Goal: Task Accomplishment & Management: Manage account settings

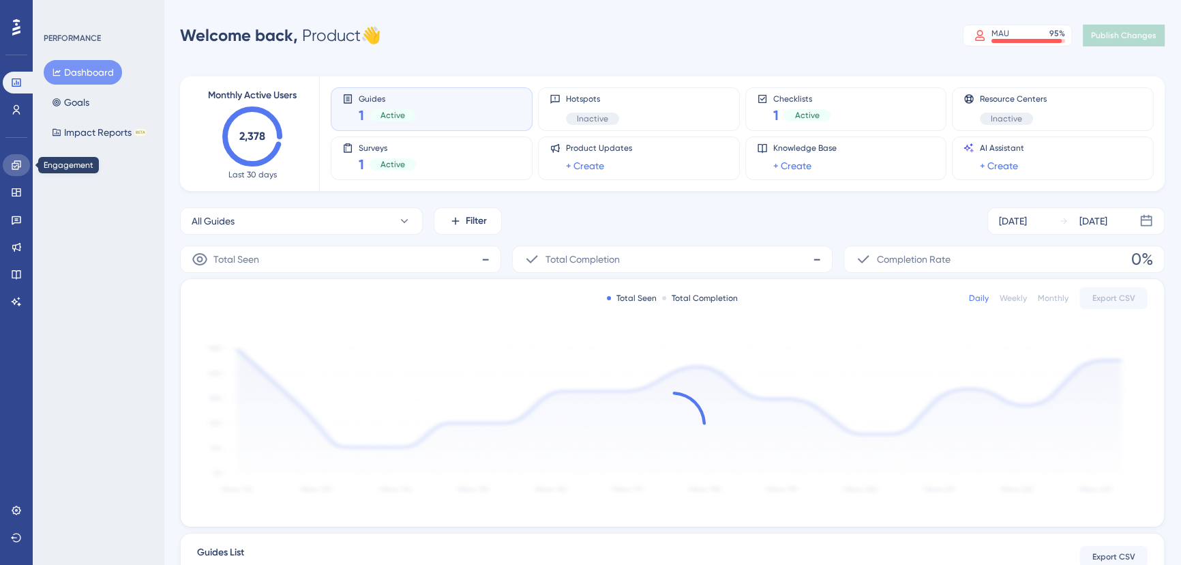
click at [20, 162] on icon at bounding box center [16, 164] width 9 height 9
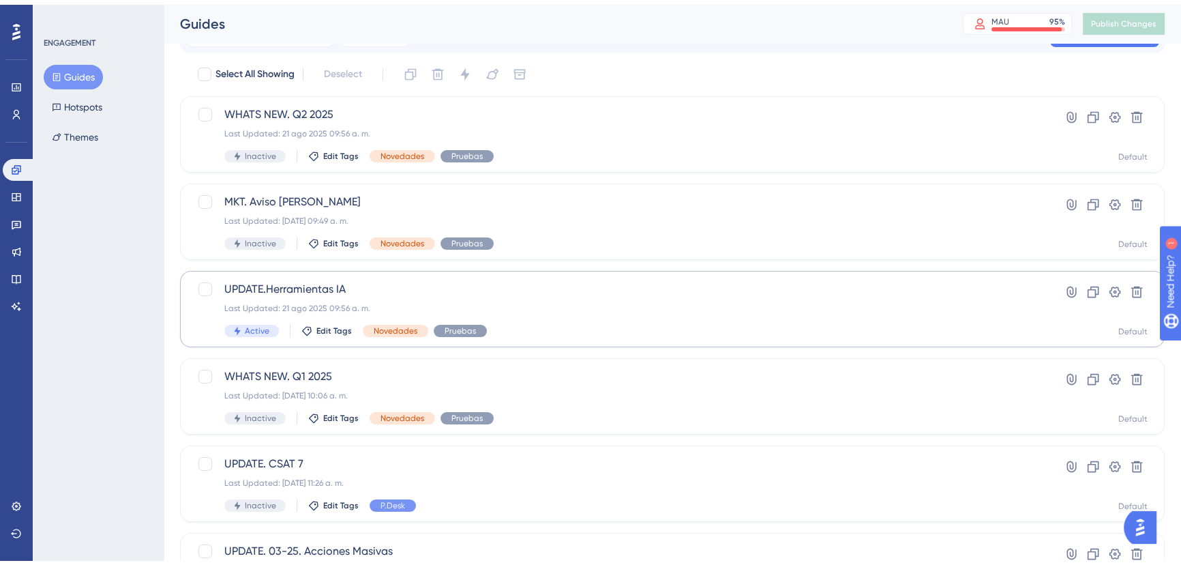
scroll to position [61, 0]
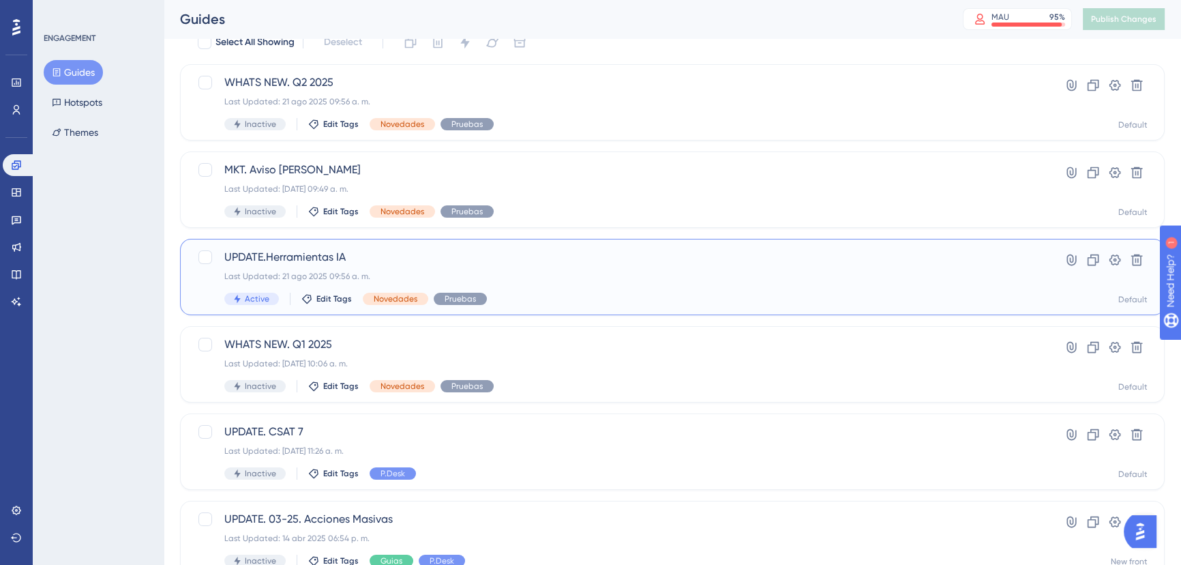
click at [491, 275] on div "Last Updated: 21 ago 2025 09:56 a. m." at bounding box center [617, 276] width 787 height 11
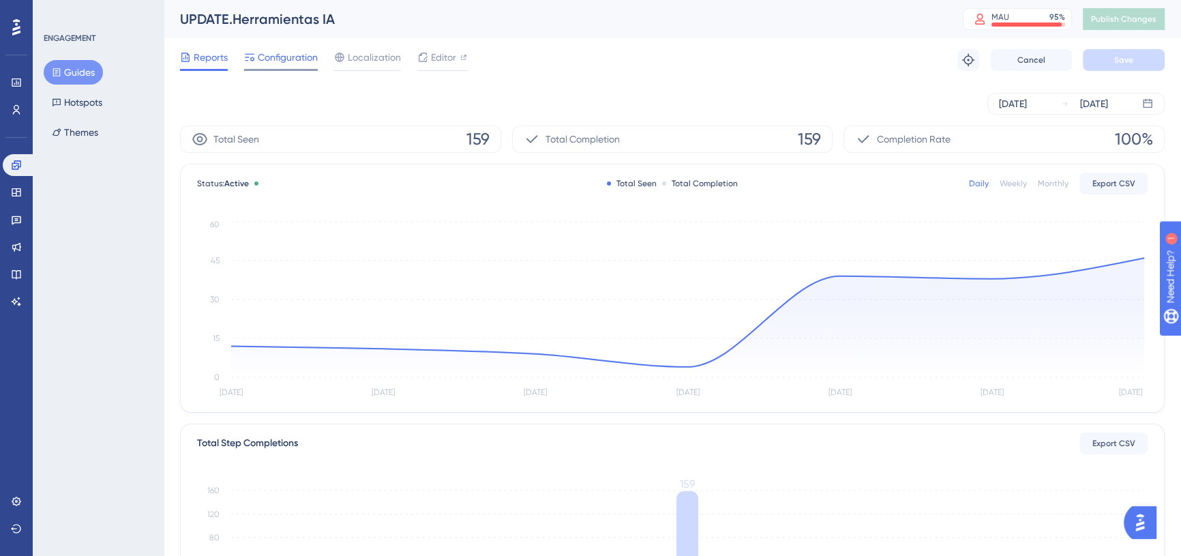
click at [295, 57] on span "Configuration" at bounding box center [288, 57] width 60 height 16
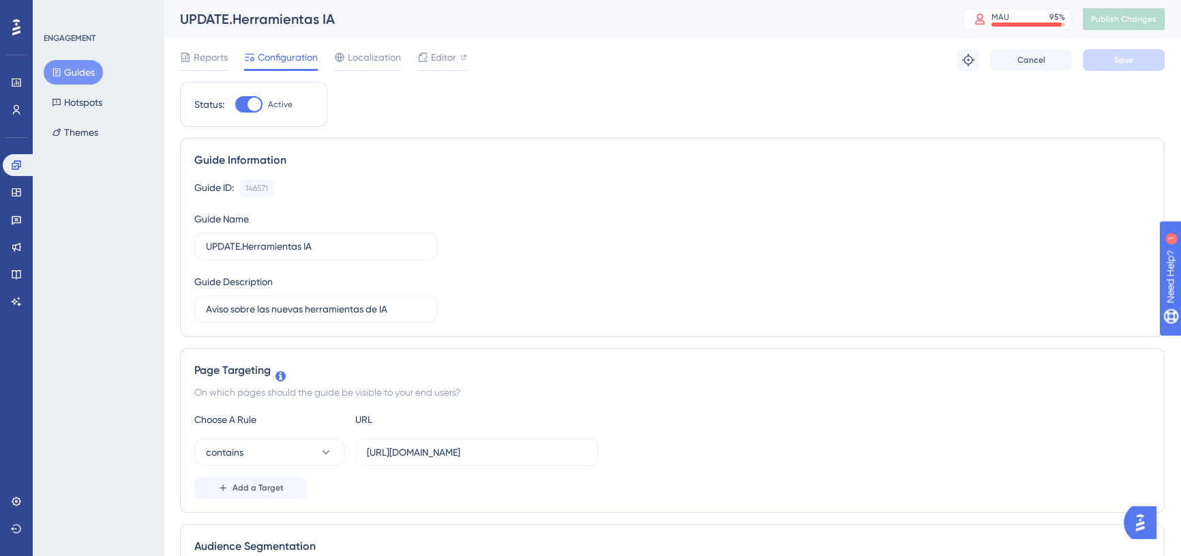
click at [255, 104] on div at bounding box center [255, 105] width 14 height 14
click at [235, 104] on input "Active" at bounding box center [235, 104] width 1 height 1
checkbox input "false"
click at [1111, 56] on button "Save" at bounding box center [1124, 60] width 82 height 22
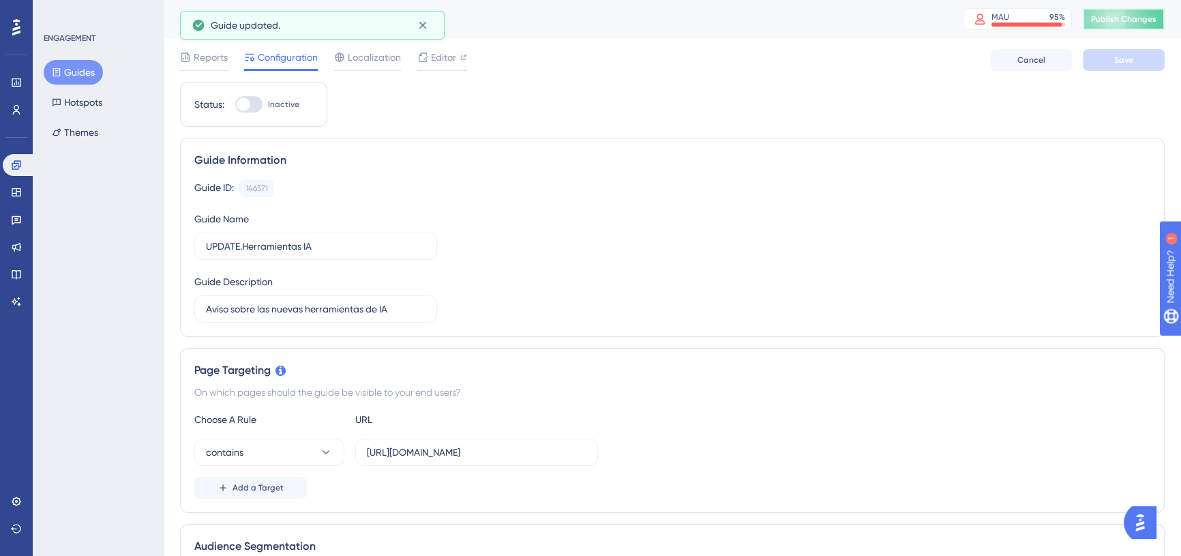
click at [1139, 24] on span "Publish Changes" at bounding box center [1123, 19] width 65 height 11
click at [15, 213] on link at bounding box center [16, 220] width 27 height 22
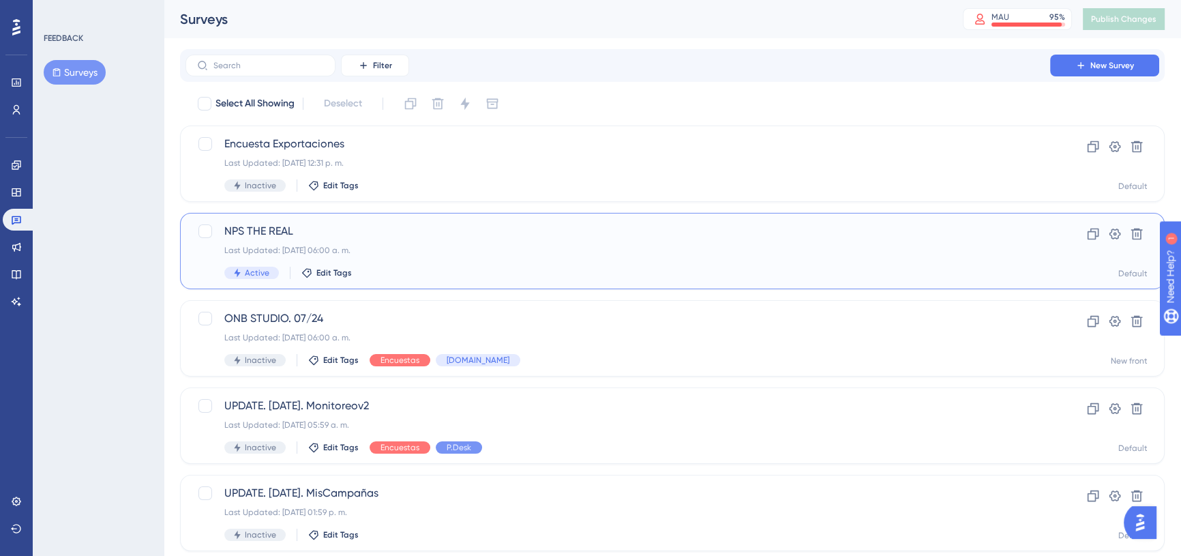
click at [412, 251] on div "Last Updated: [DATE] 06:00 a. m." at bounding box center [617, 250] width 787 height 11
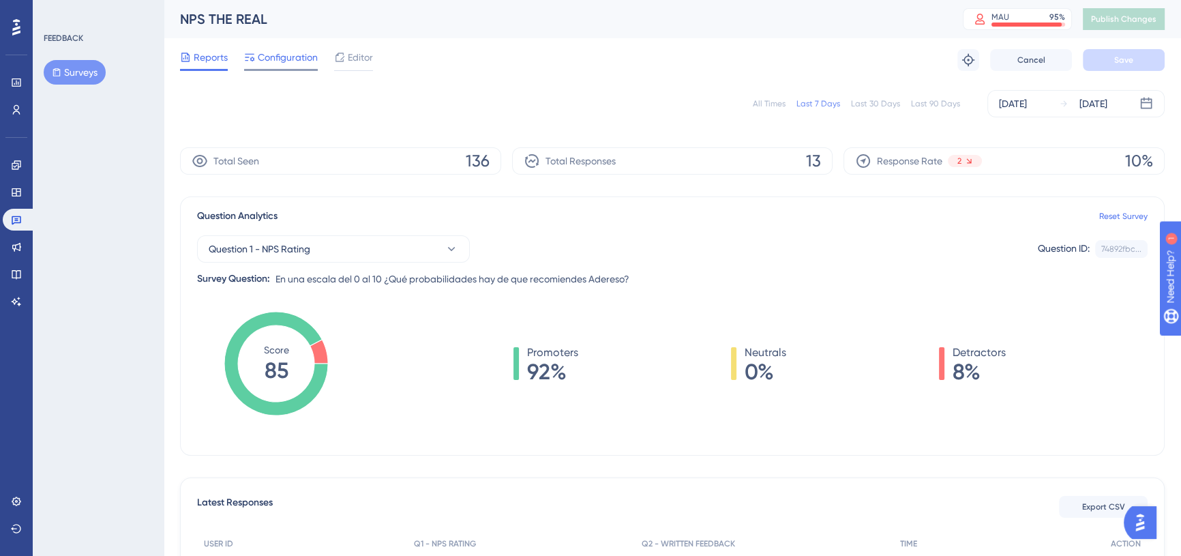
click at [303, 61] on span "Configuration" at bounding box center [288, 57] width 60 height 16
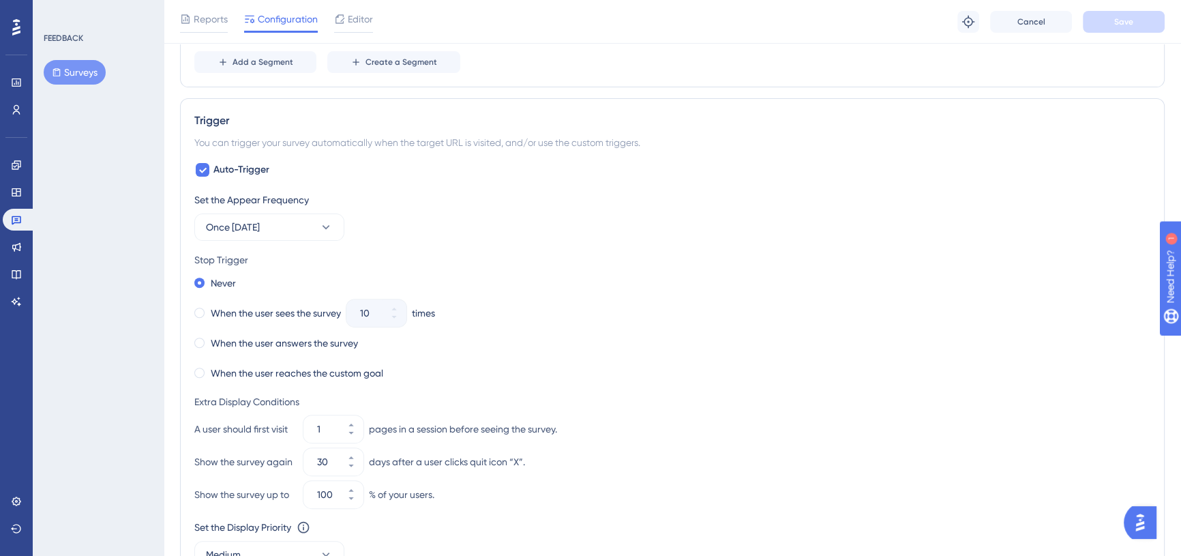
scroll to position [620, 0]
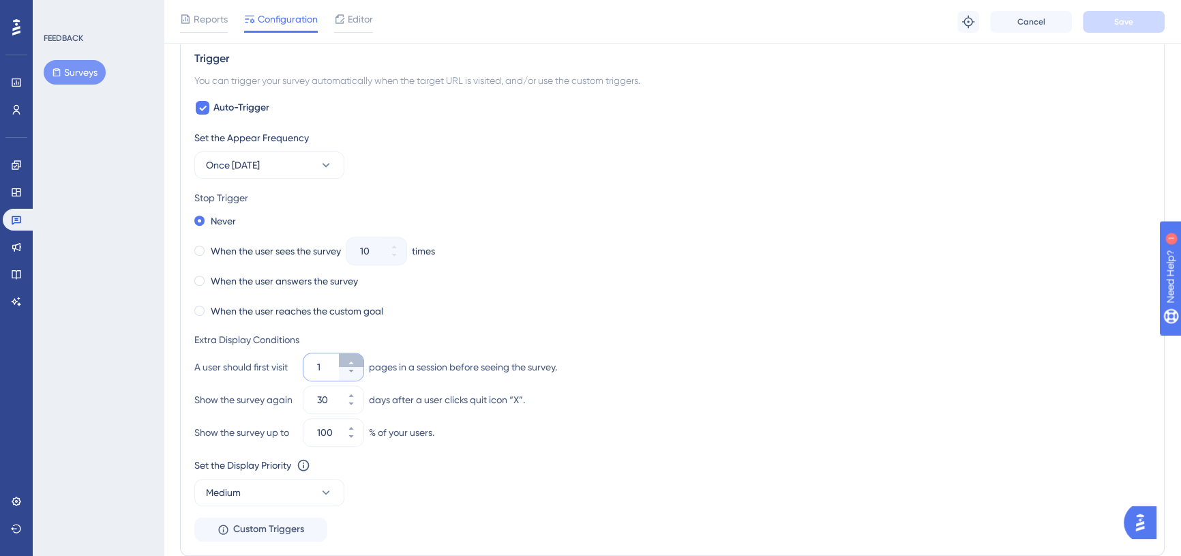
click at [353, 363] on icon at bounding box center [351, 363] width 8 height 8
type input "3"
click at [1124, 20] on span "Save" at bounding box center [1123, 21] width 19 height 11
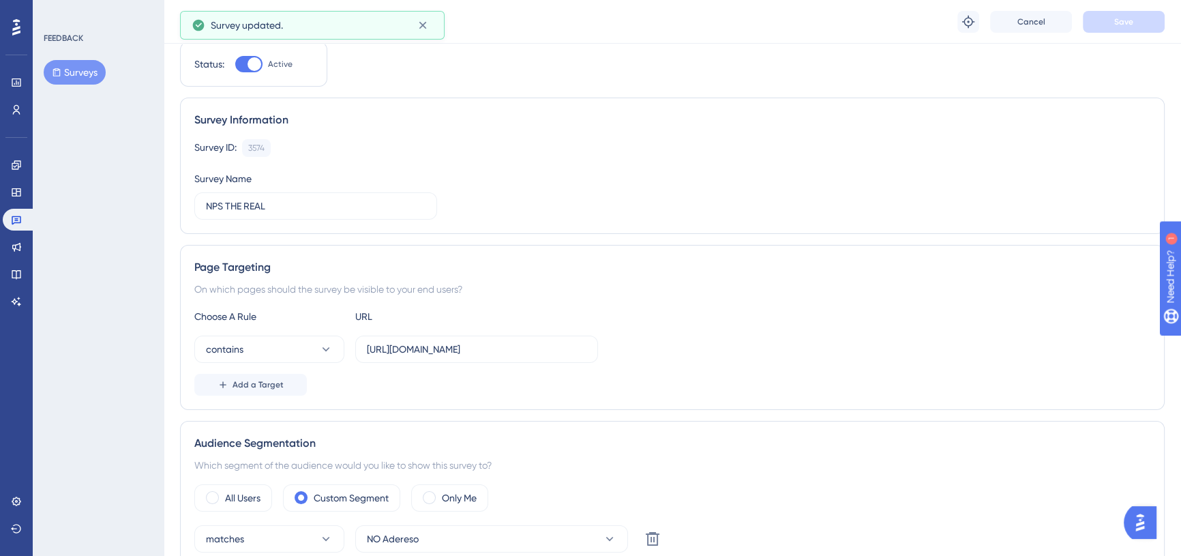
scroll to position [0, 0]
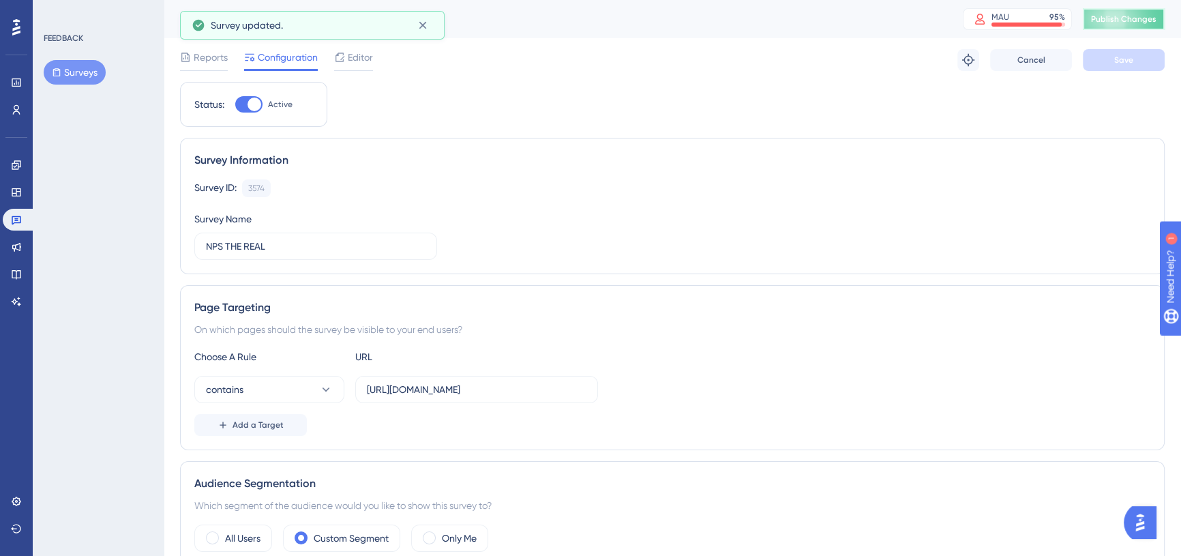
click at [1109, 14] on span "Publish Changes" at bounding box center [1123, 19] width 65 height 11
